Goal: Transaction & Acquisition: Purchase product/service

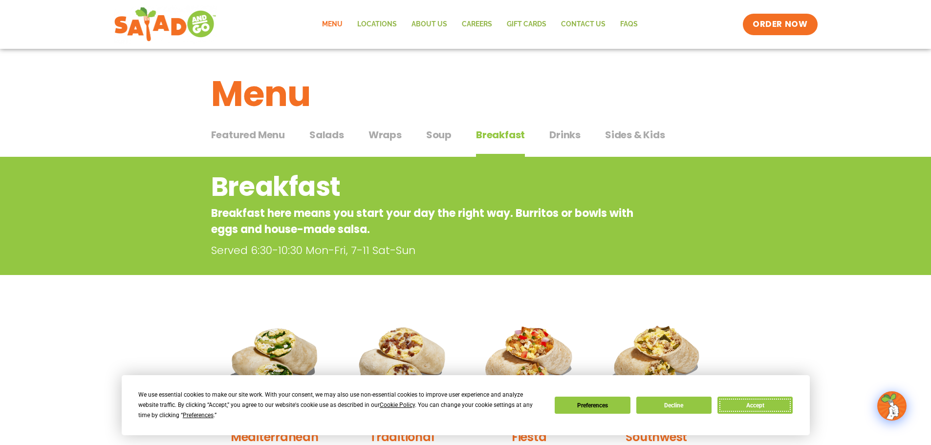
click at [766, 403] on button "Accept" at bounding box center [754, 405] width 75 height 17
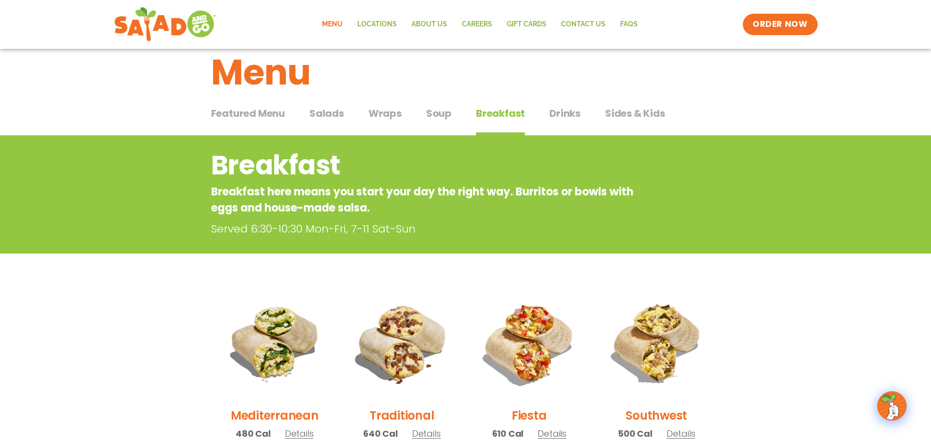
scroll to position [17, 0]
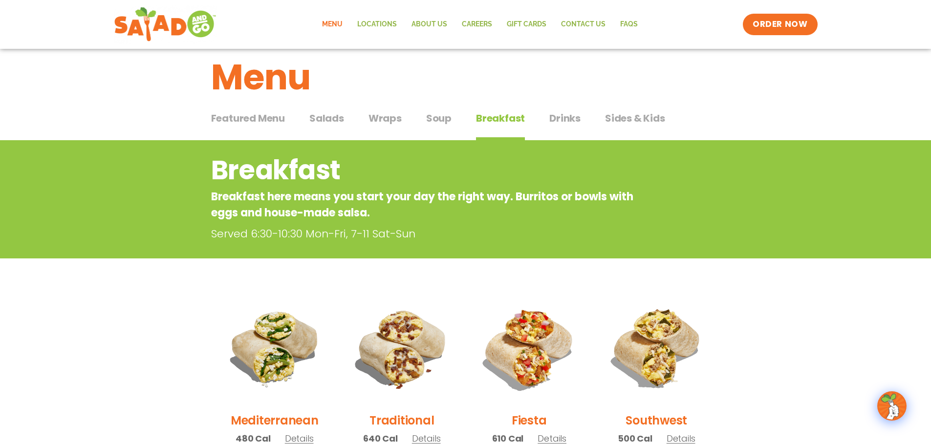
click at [259, 118] on span "Featured Menu" at bounding box center [248, 118] width 74 height 15
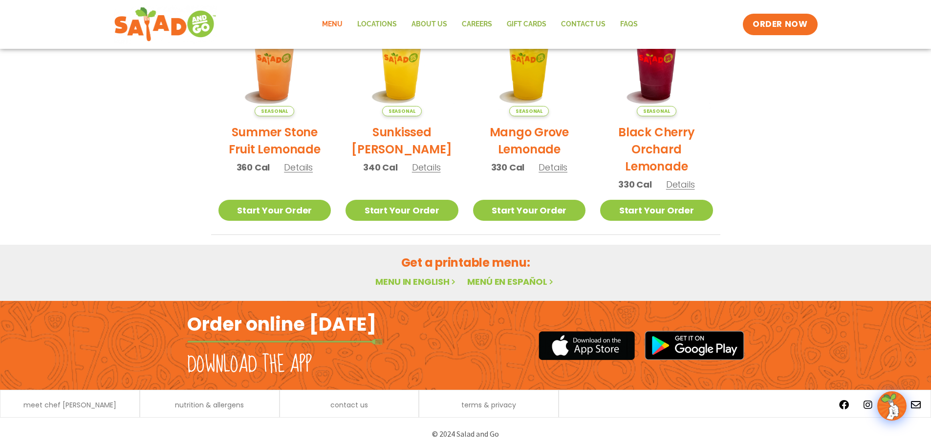
scroll to position [524, 0]
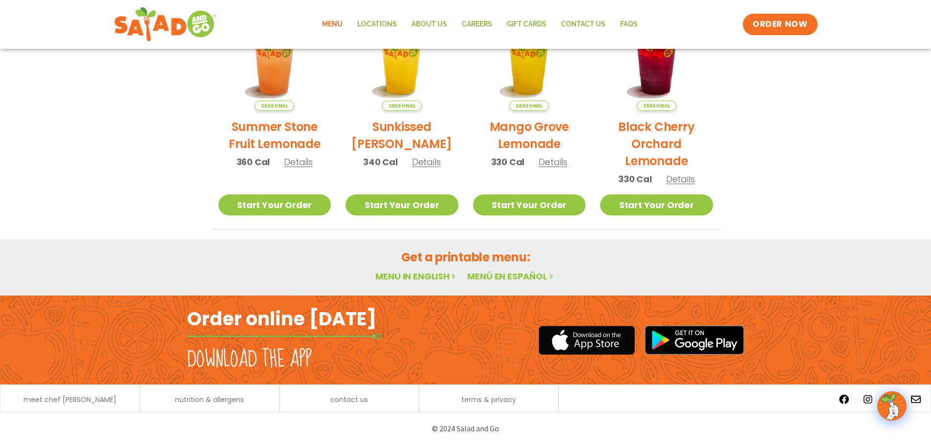
click at [407, 276] on link "Menu in English" at bounding box center [416, 276] width 82 height 12
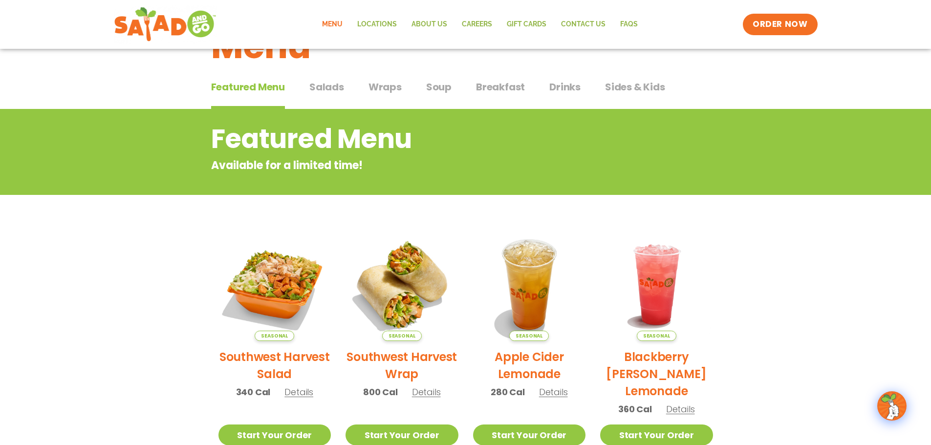
scroll to position [35, 0]
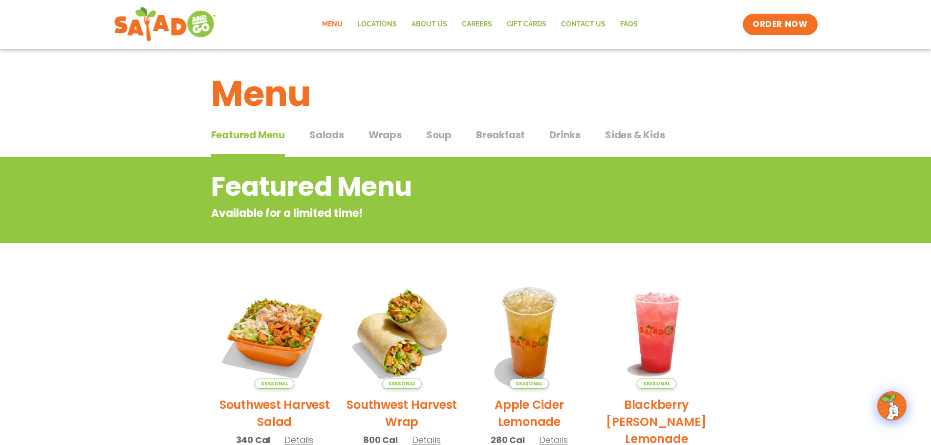
click at [492, 133] on span "Breakfast" at bounding box center [500, 135] width 49 height 15
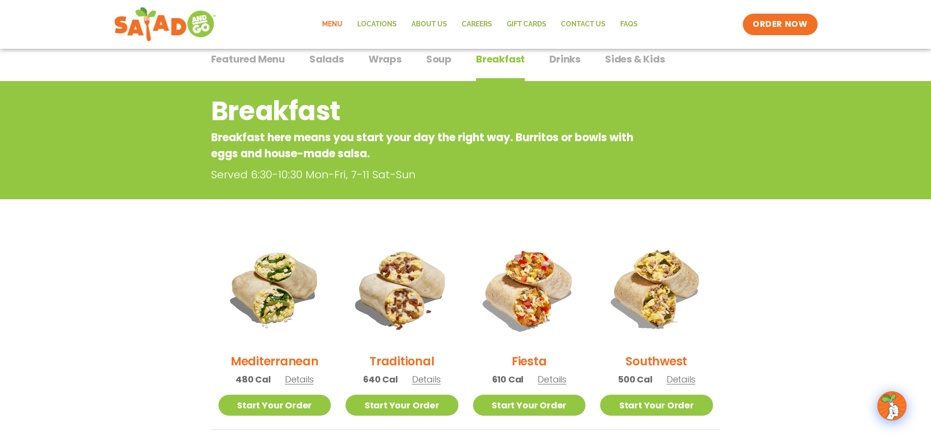
scroll to position [147, 0]
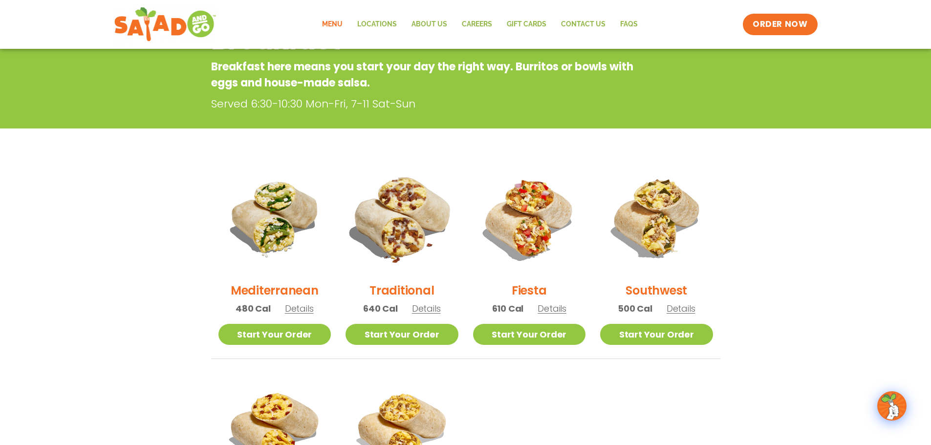
click at [395, 231] on img at bounding box center [402, 218] width 132 height 132
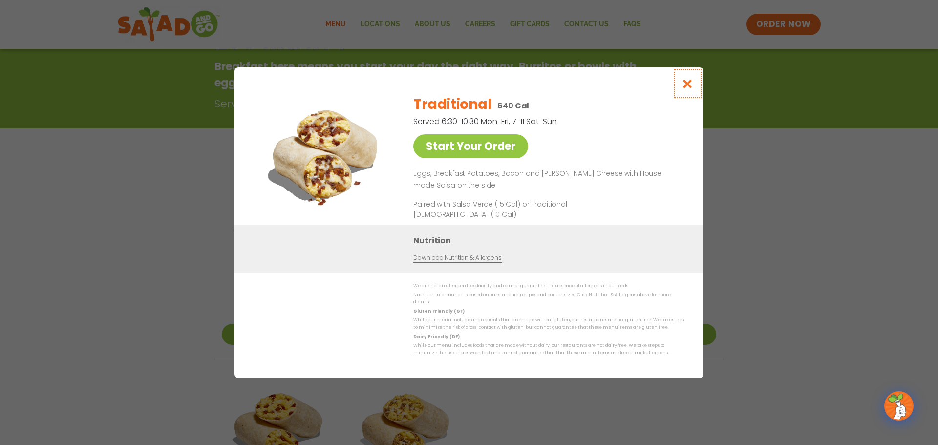
click at [694, 88] on button "Close modal" at bounding box center [688, 83] width 32 height 33
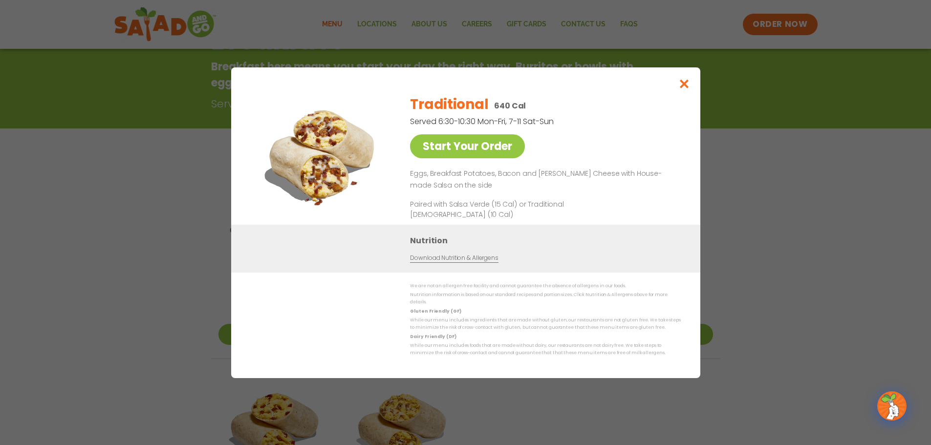
scroll to position [157, 0]
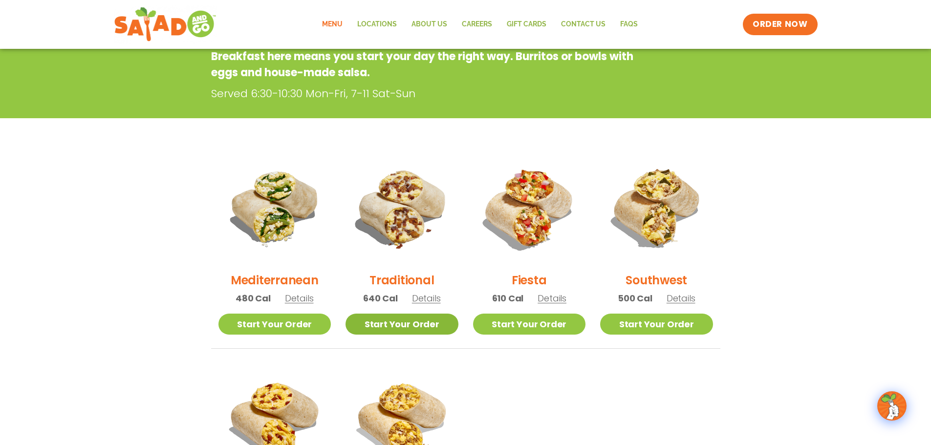
click at [389, 331] on link "Start Your Order" at bounding box center [402, 324] width 113 height 21
